Goal: Task Accomplishment & Management: Use online tool/utility

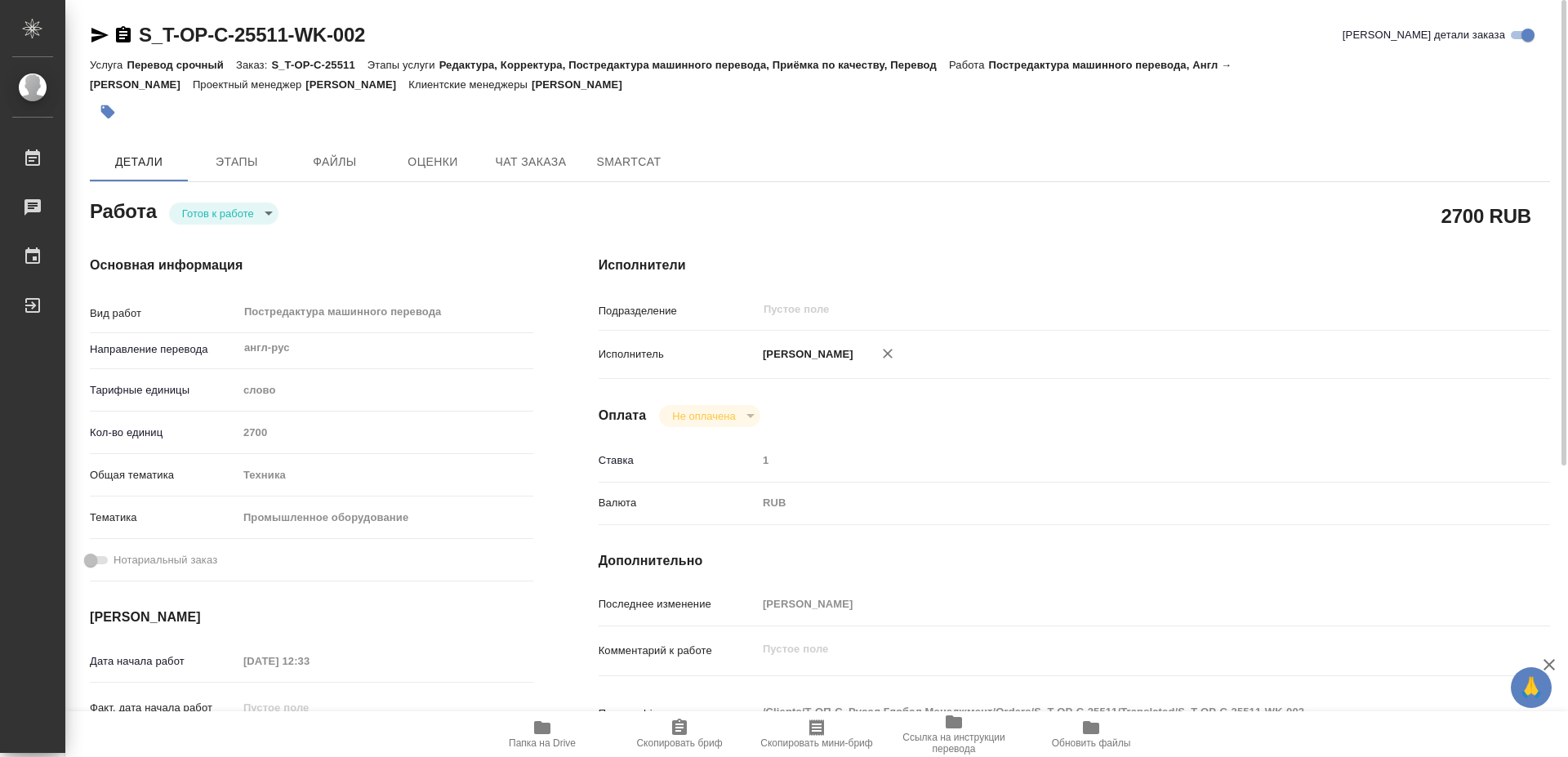
click at [549, 734] on icon "button" at bounding box center [542, 727] width 20 height 20
click at [210, 218] on body "🙏 .cls-1 fill:#fff; AWATERA [PERSON_NAME] 0 Чаты График Выйти S_T-OP-C-25511-WK…" at bounding box center [784, 378] width 1568 height 757
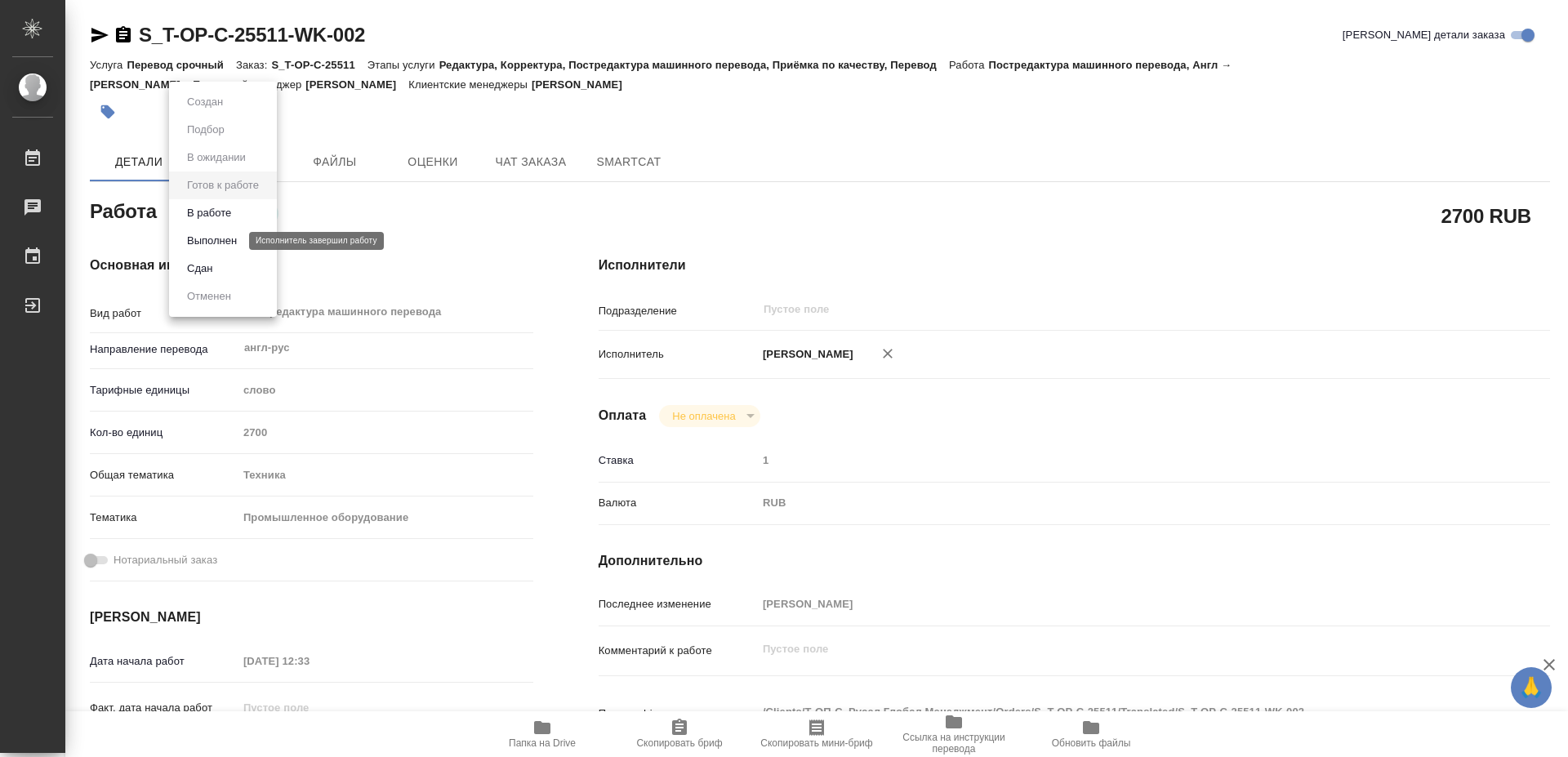
click at [206, 245] on button "Выполнен" at bounding box center [212, 241] width 59 height 18
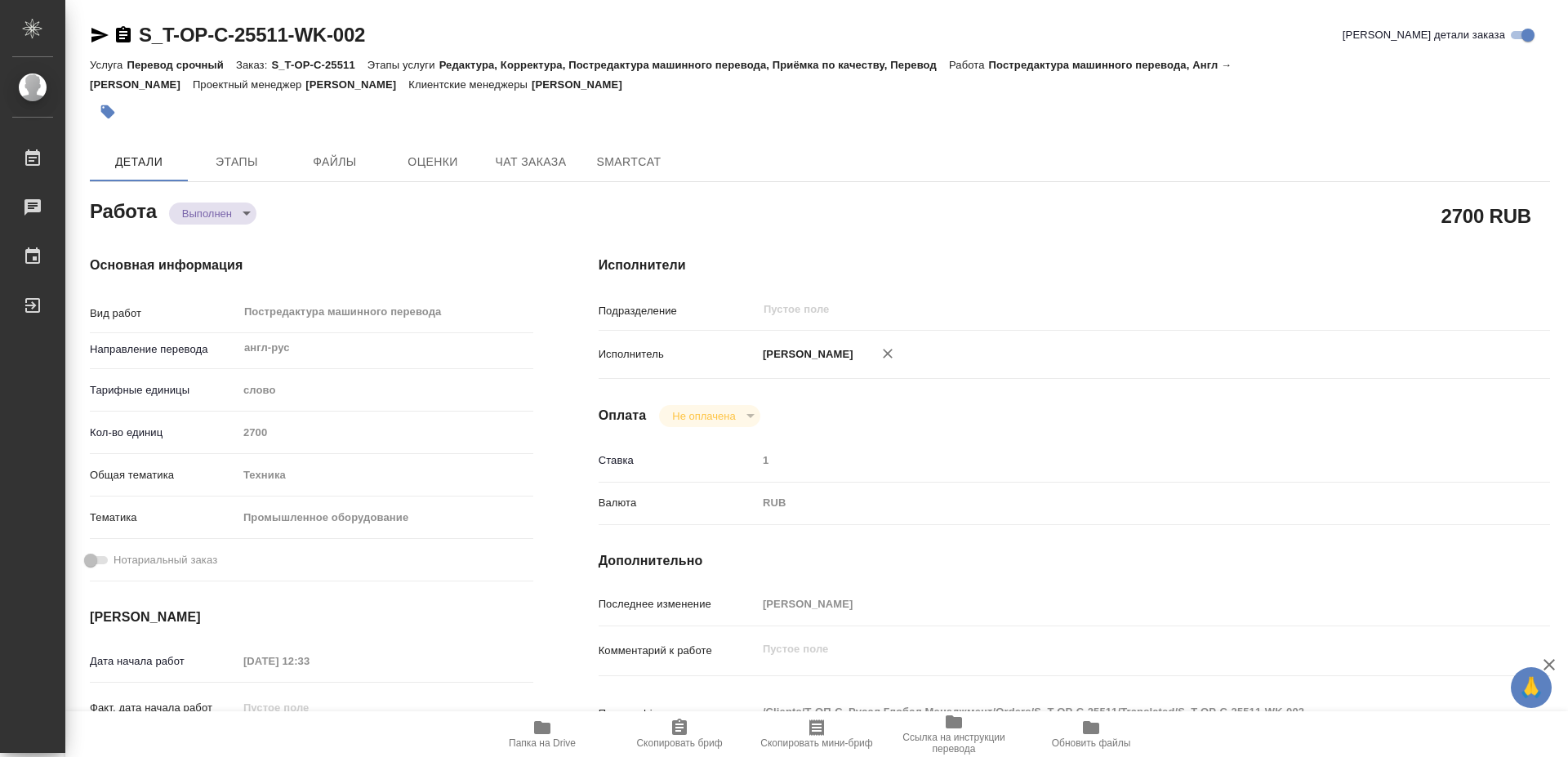
type textarea "x"
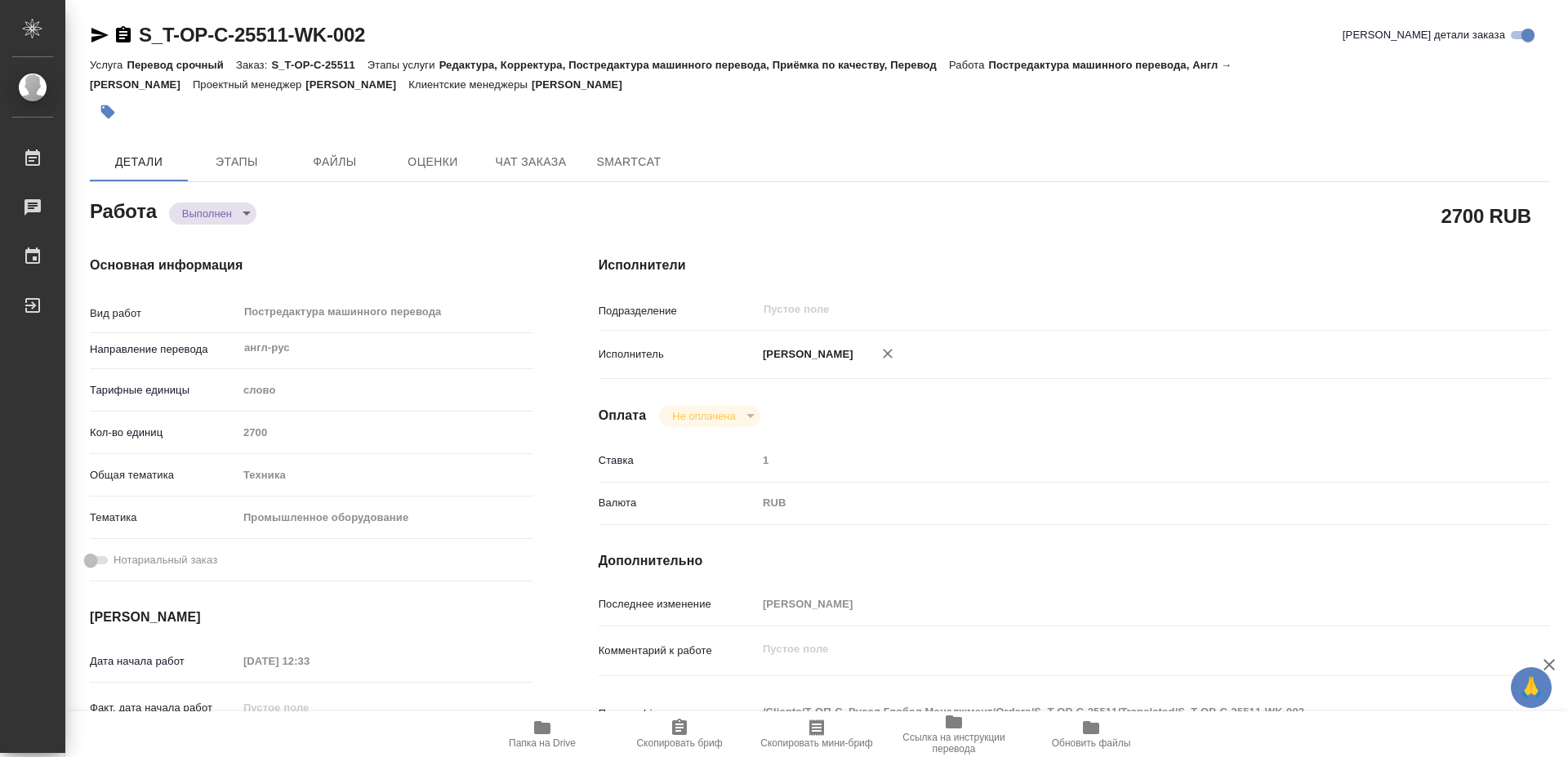
type textarea "x"
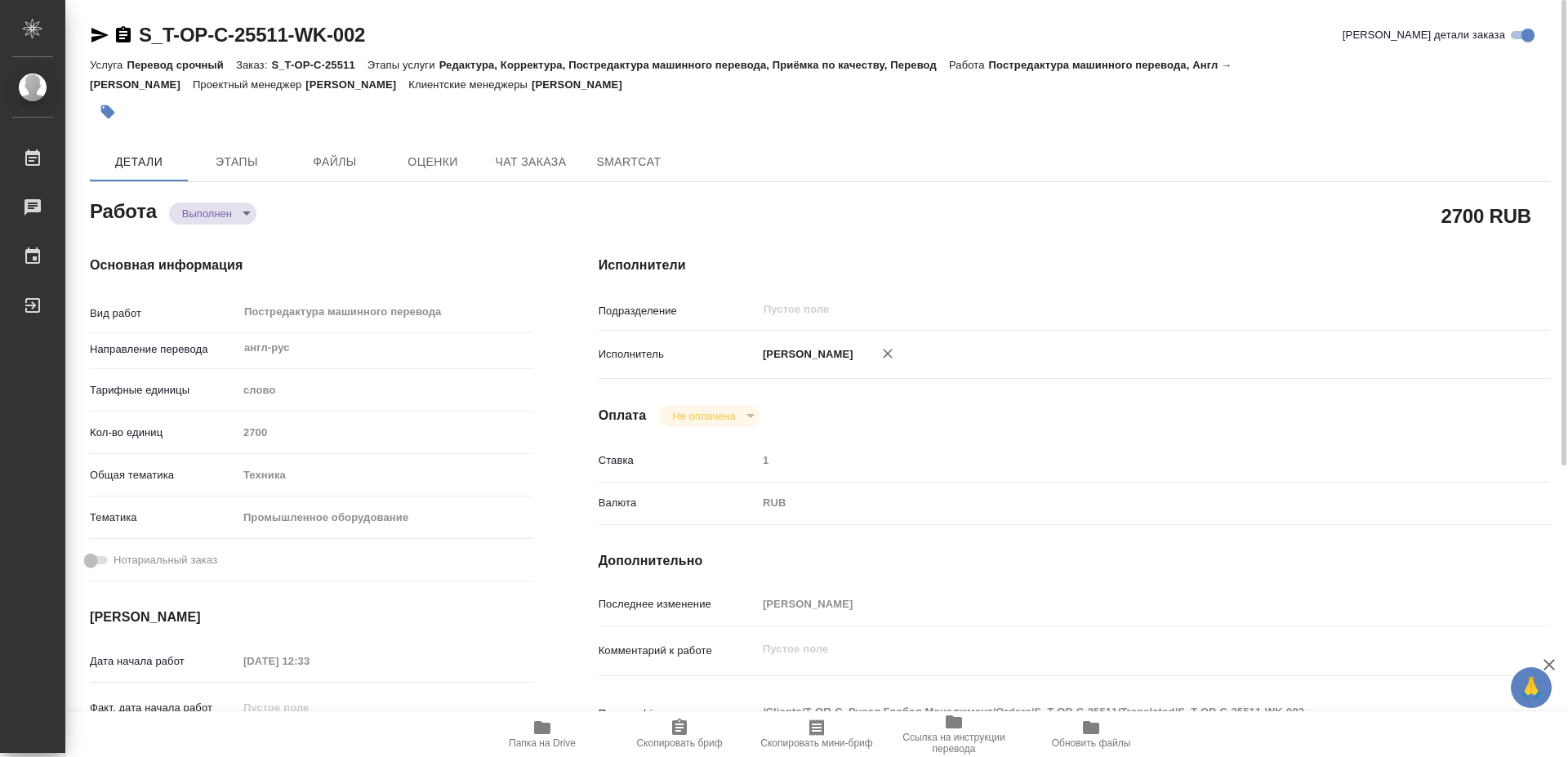
type textarea "x"
